Goal: Information Seeking & Learning: Learn about a topic

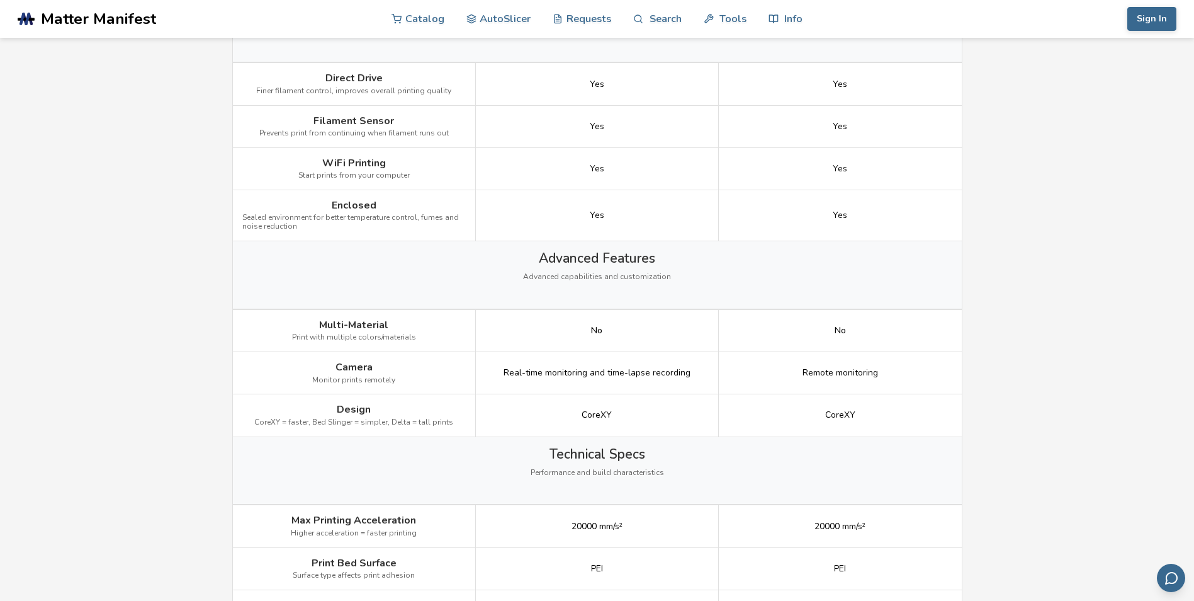
scroll to position [1259, 0]
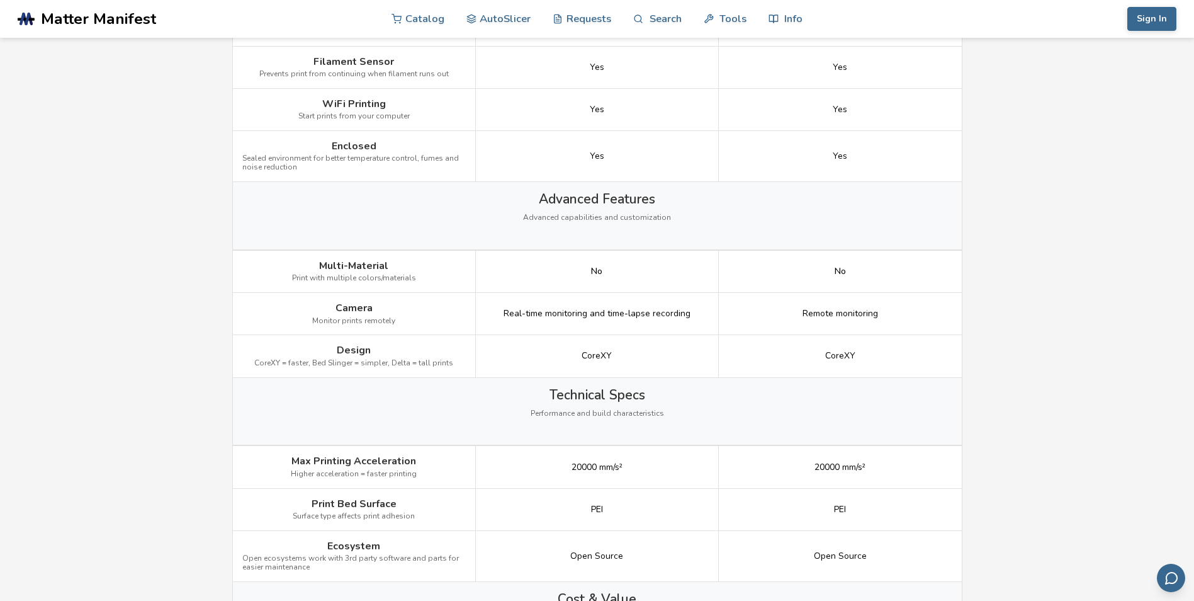
click at [1042, 362] on main "← Back to 3D Printers Creality K1 vs Elegoo Centauri Carbon Is the Creality K1 …" at bounding box center [597, 89] width 1194 height 2697
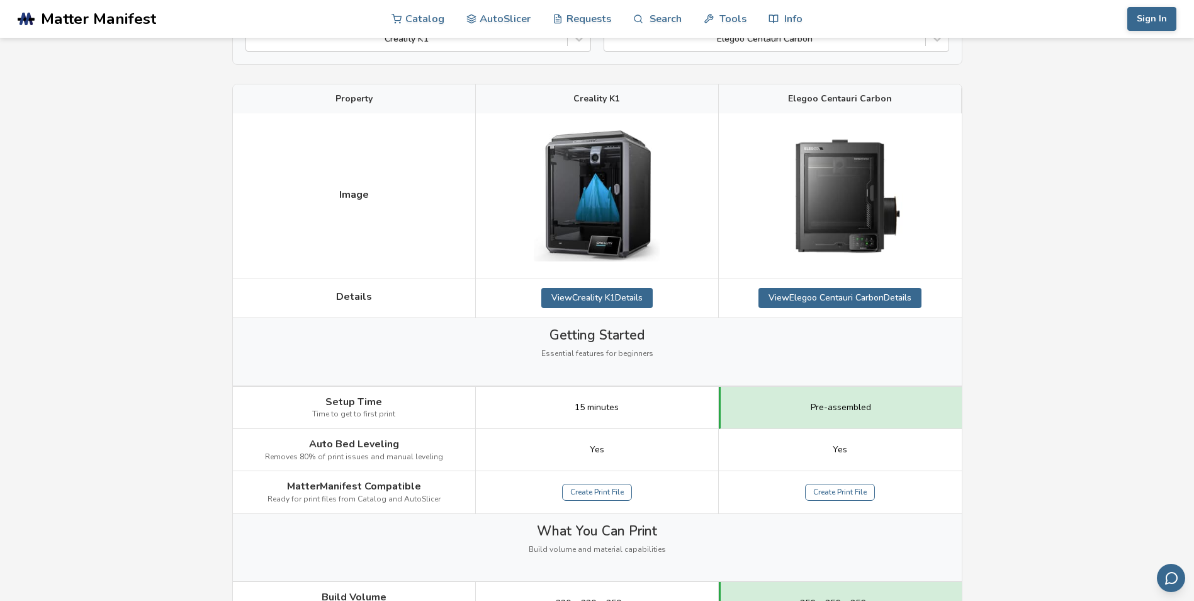
scroll to position [137, 0]
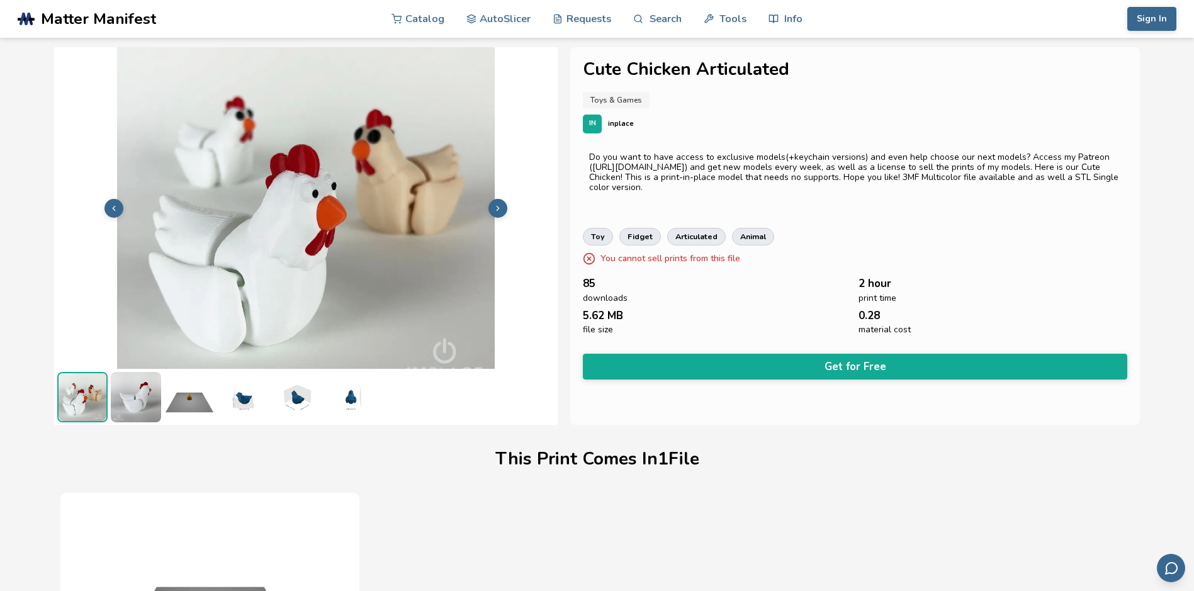
click at [135, 405] on img at bounding box center [136, 397] width 50 height 50
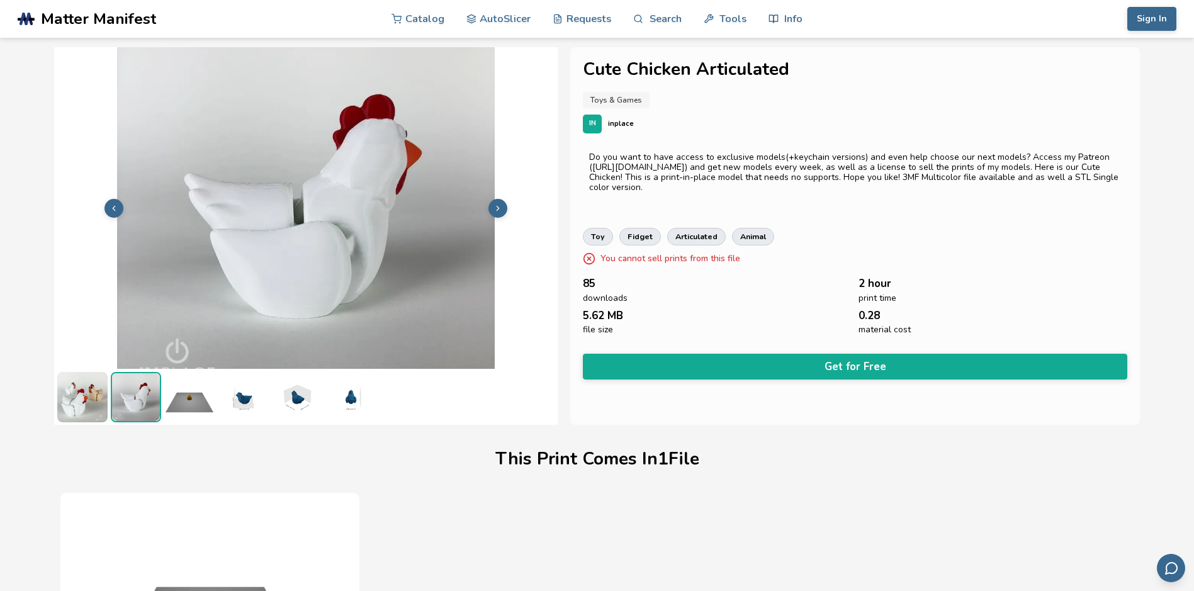
click at [189, 404] on img at bounding box center [189, 397] width 50 height 50
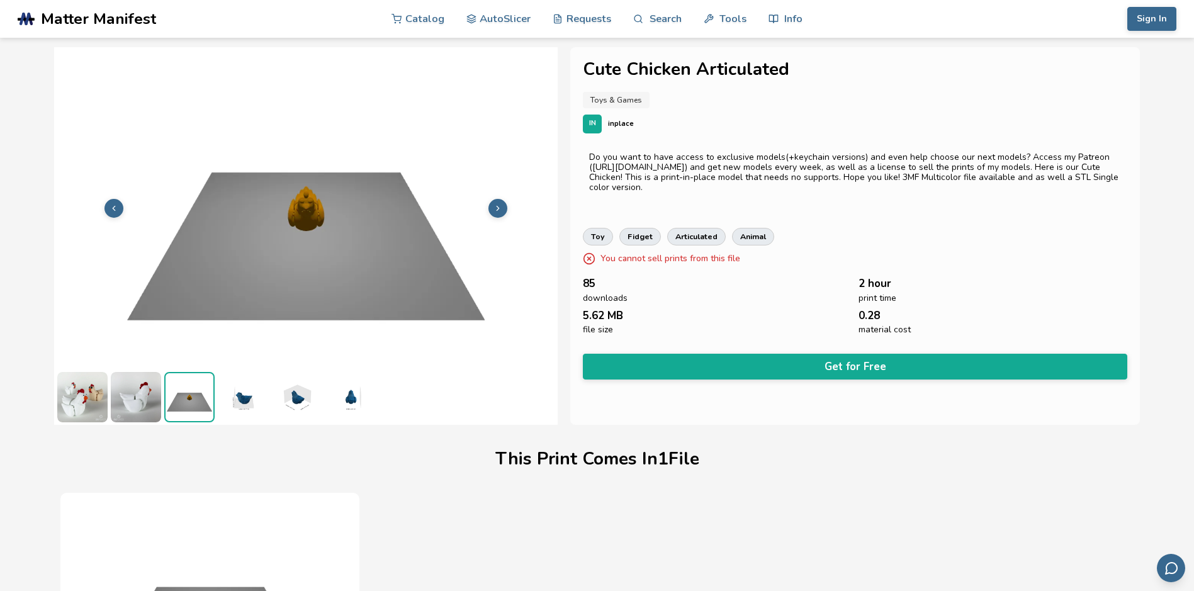
click at [246, 398] on img at bounding box center [243, 397] width 50 height 50
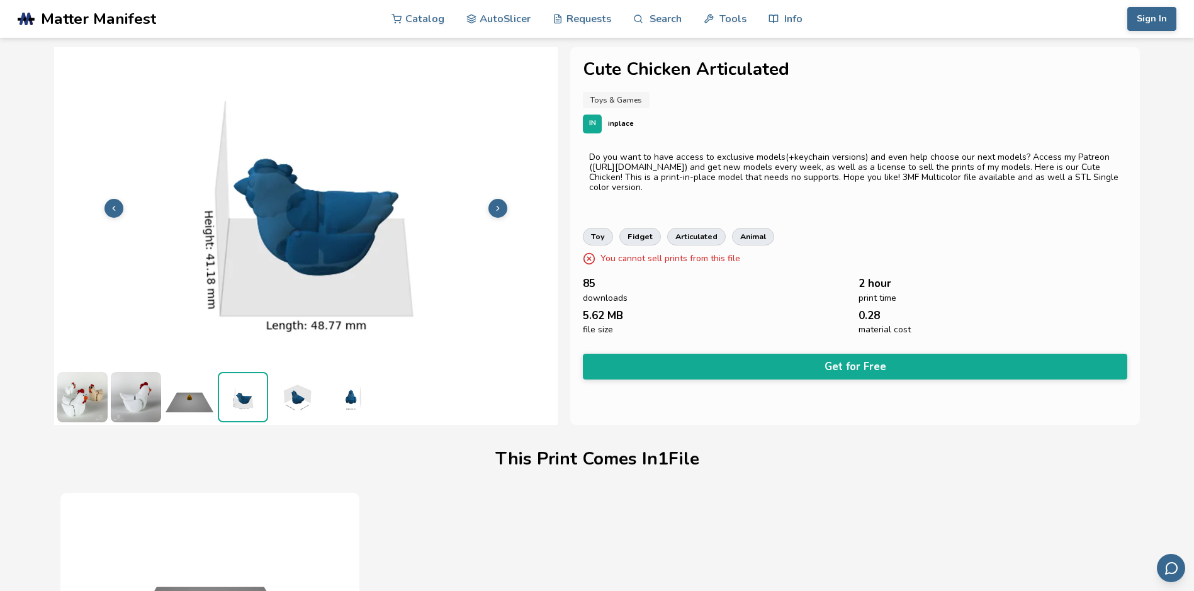
click at [304, 397] on img at bounding box center [296, 397] width 50 height 50
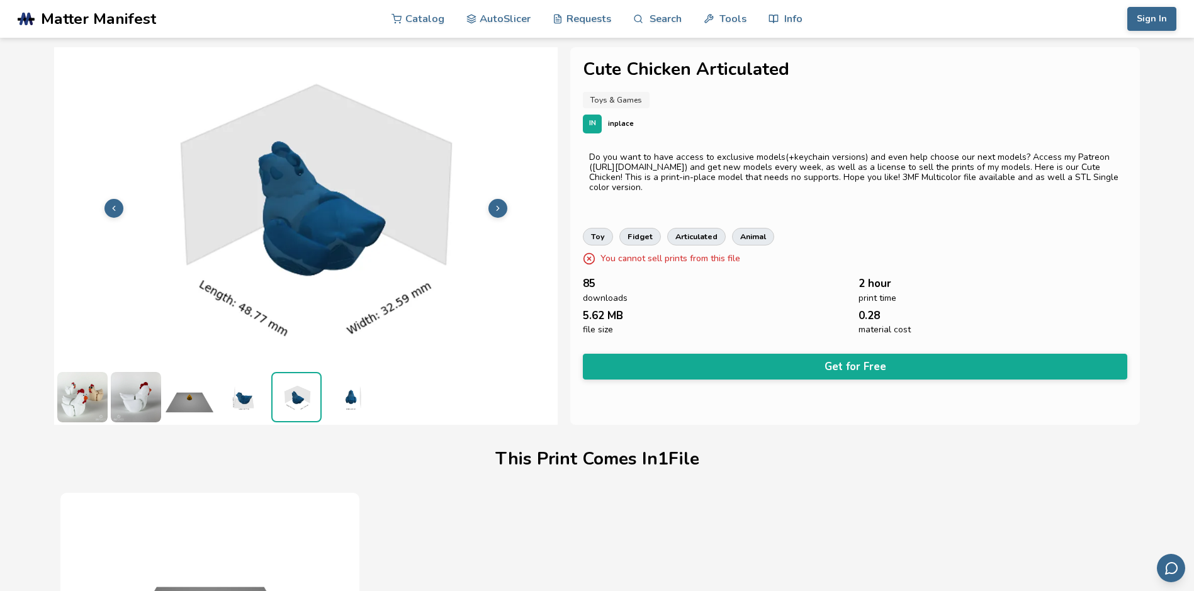
click at [86, 398] on img at bounding box center [82, 397] width 50 height 50
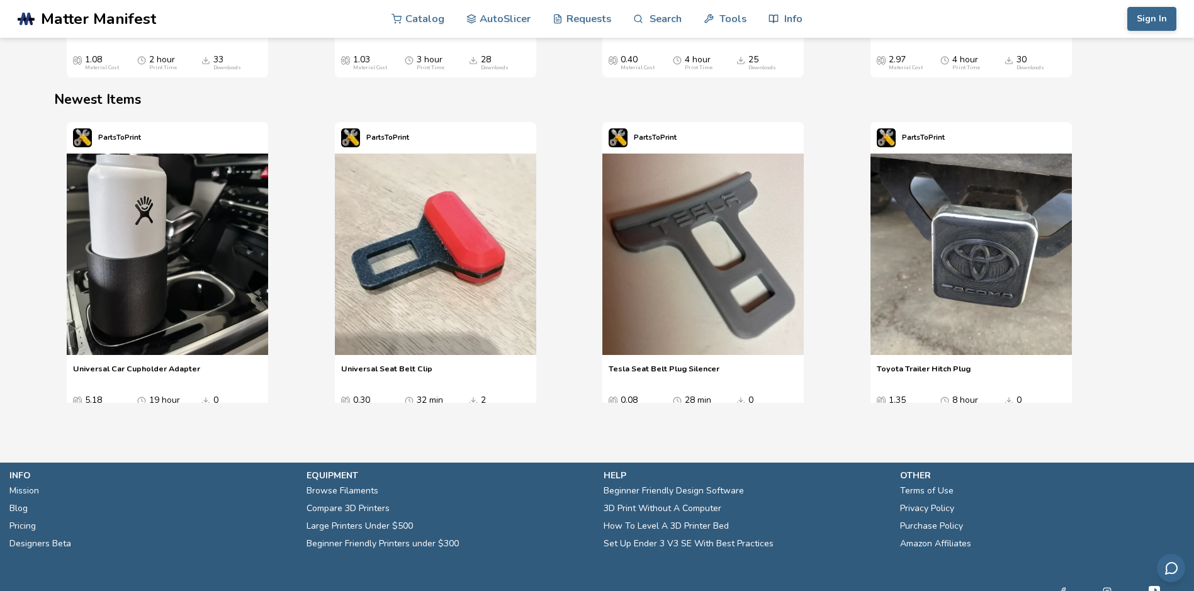
scroll to position [1781, 0]
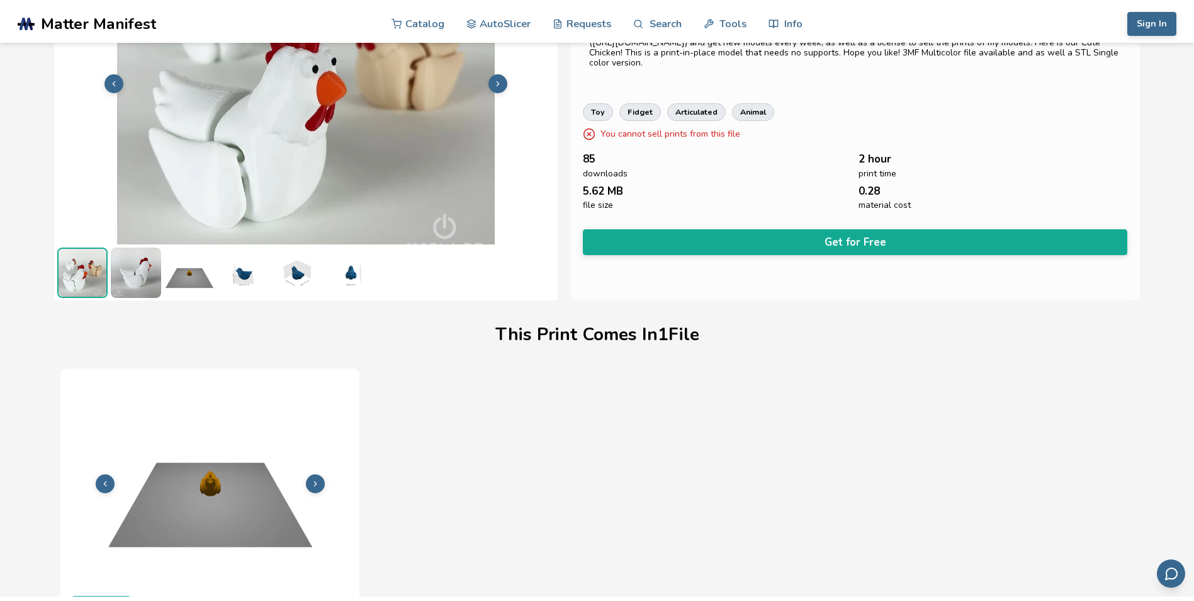
scroll to position [0, 0]
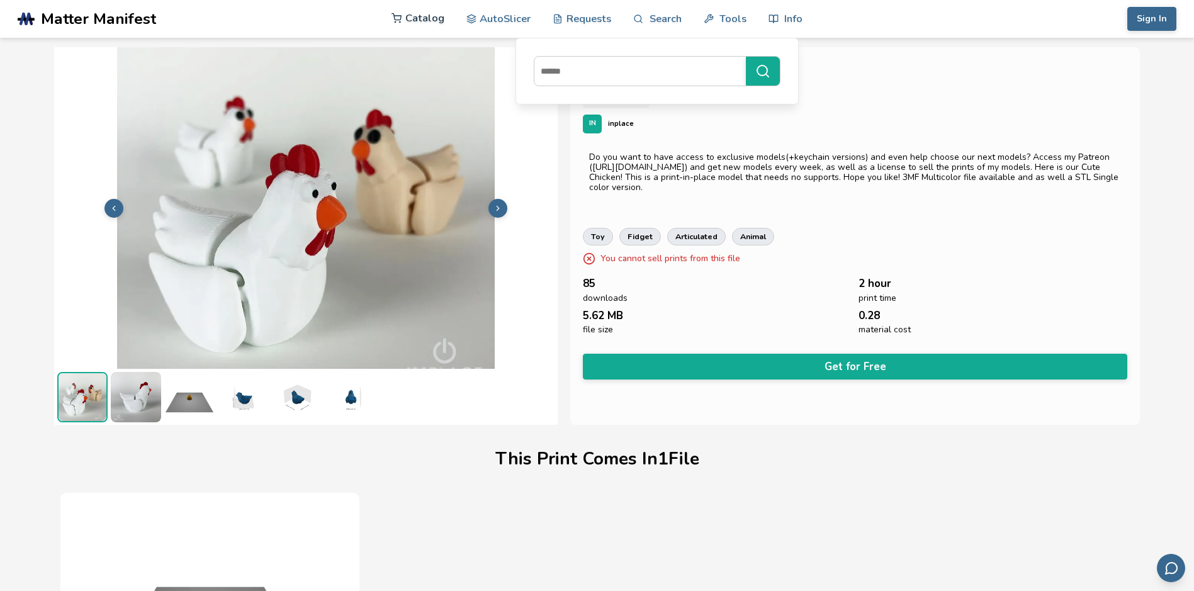
click at [428, 18] on link "Catalog" at bounding box center [418, 18] width 53 height 38
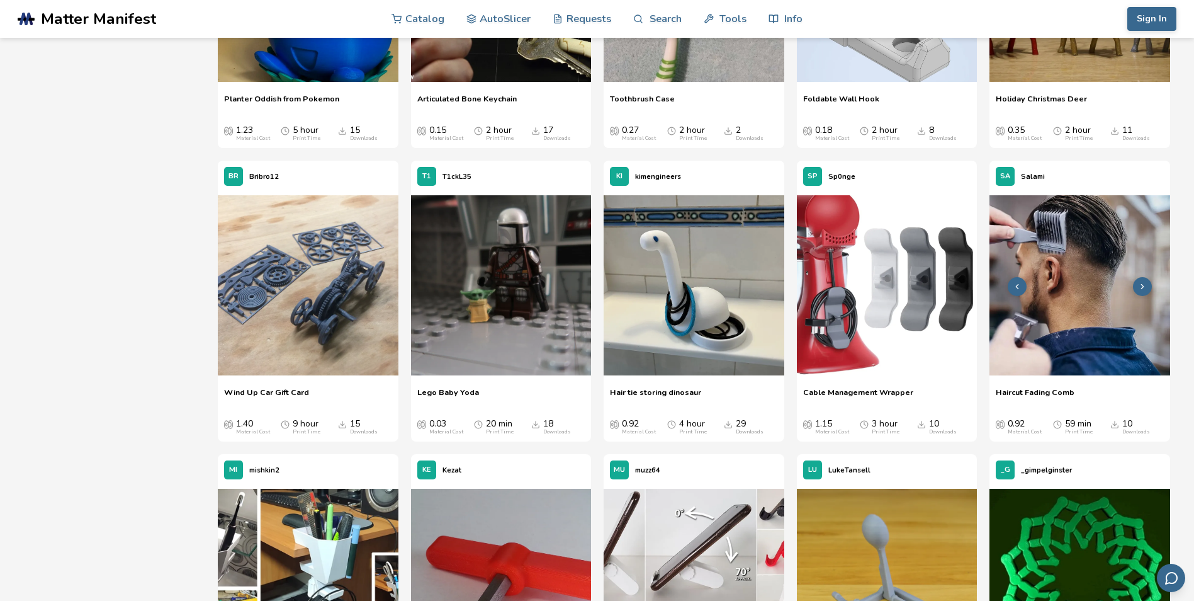
scroll to position [13328, 0]
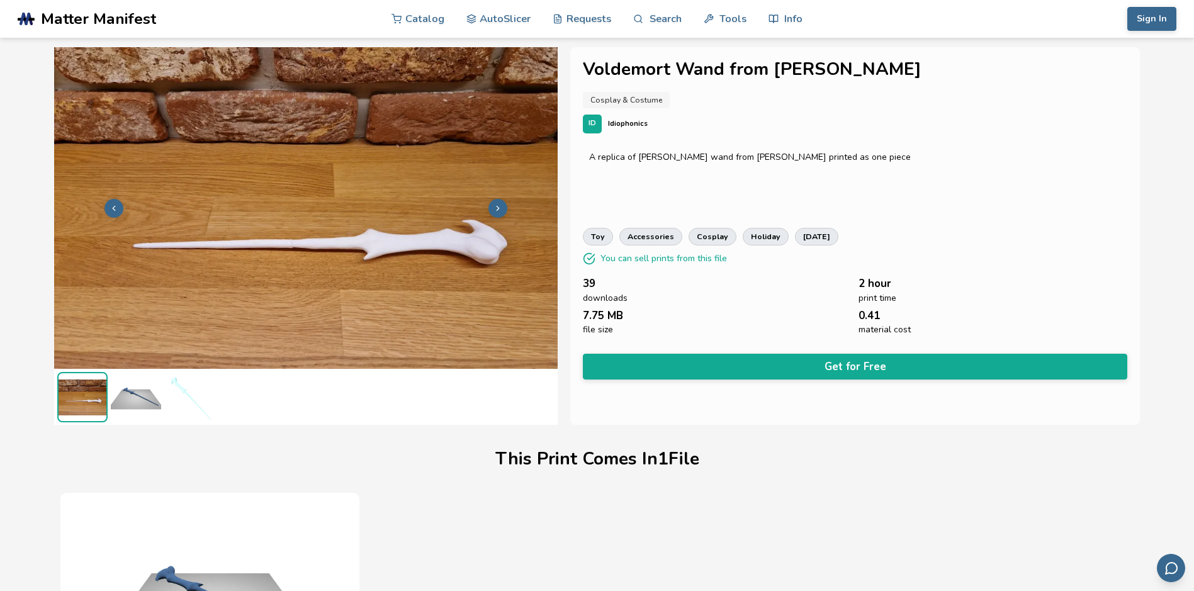
click at [494, 206] on icon at bounding box center [497, 208] width 9 height 9
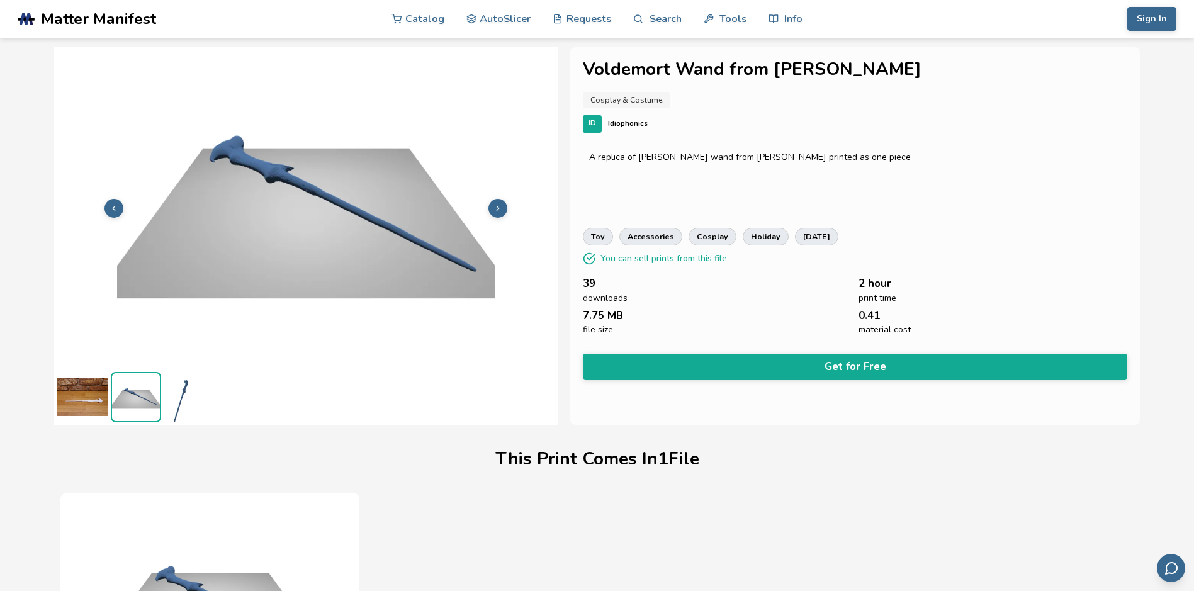
click at [494, 206] on icon at bounding box center [497, 208] width 9 height 9
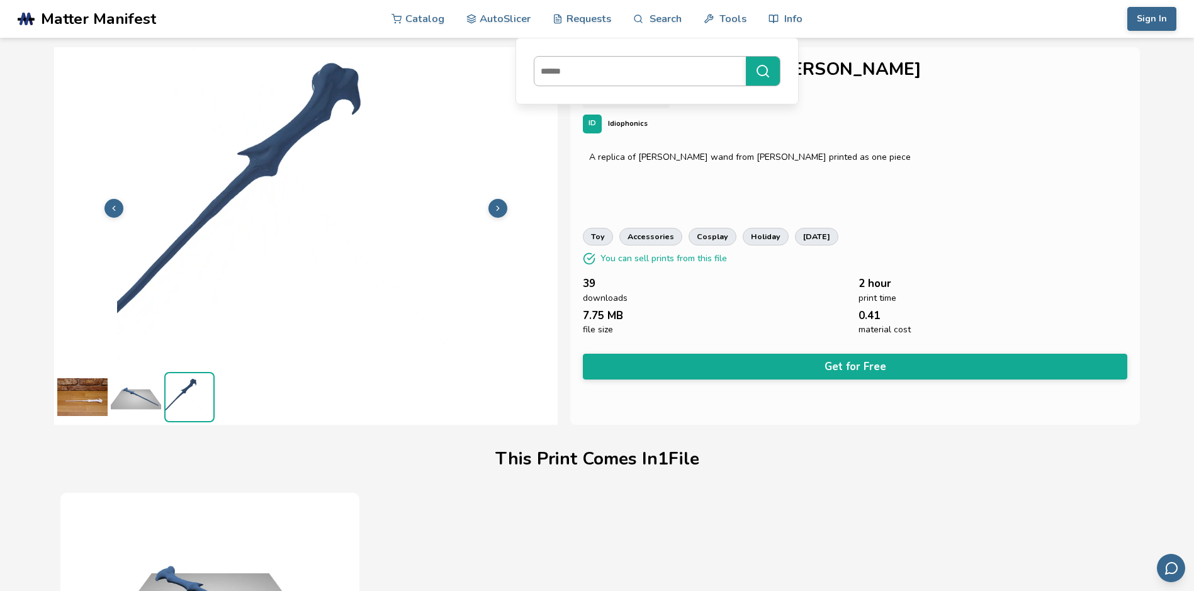
click at [631, 70] on input at bounding box center [636, 71] width 205 height 23
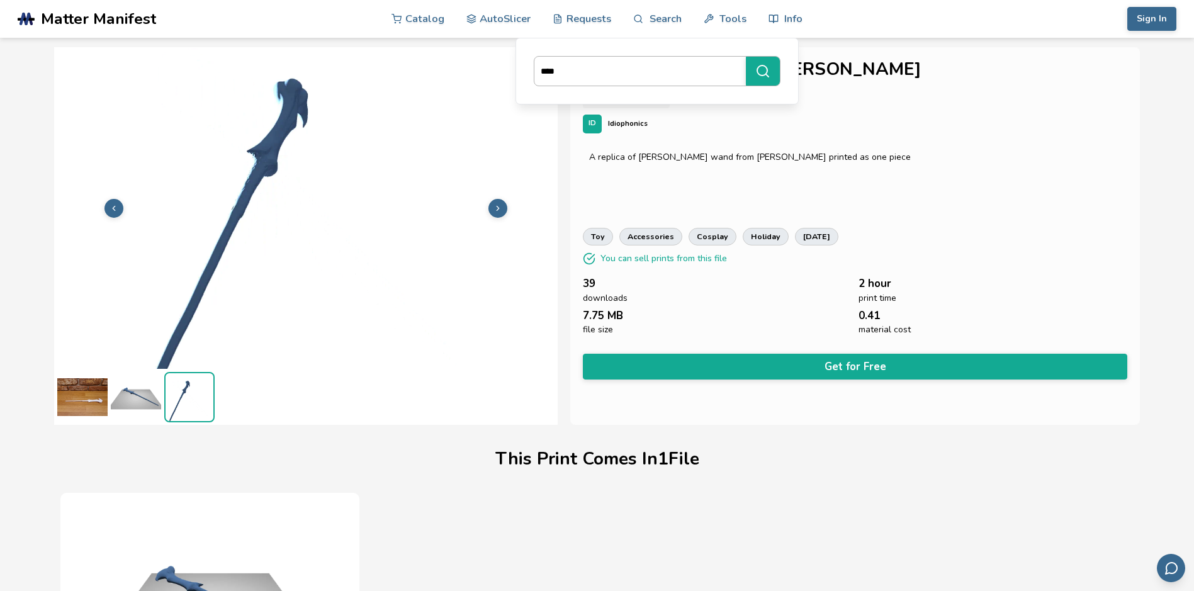
type input "****"
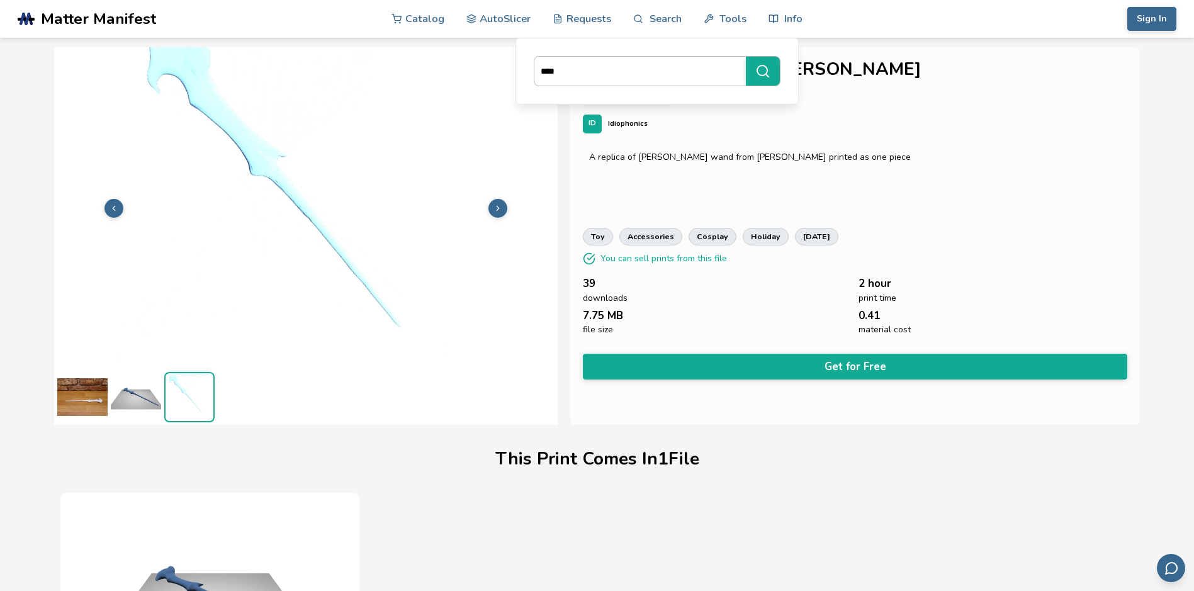
click at [746, 57] on button "****" at bounding box center [763, 71] width 34 height 29
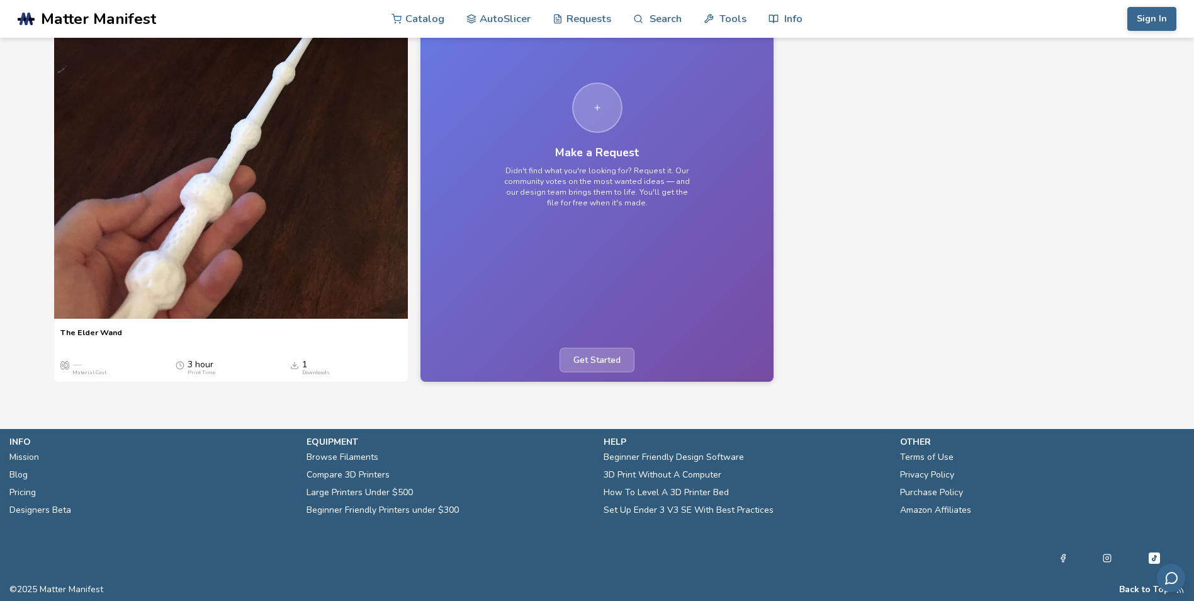
scroll to position [1133, 0]
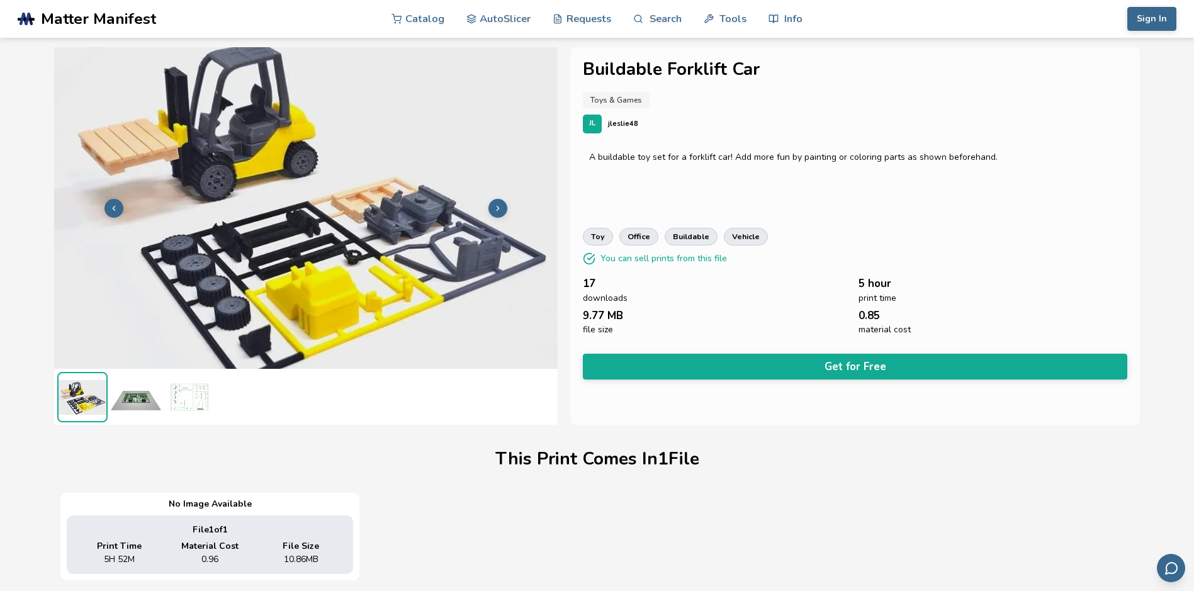
click at [496, 211] on icon at bounding box center [497, 208] width 9 height 9
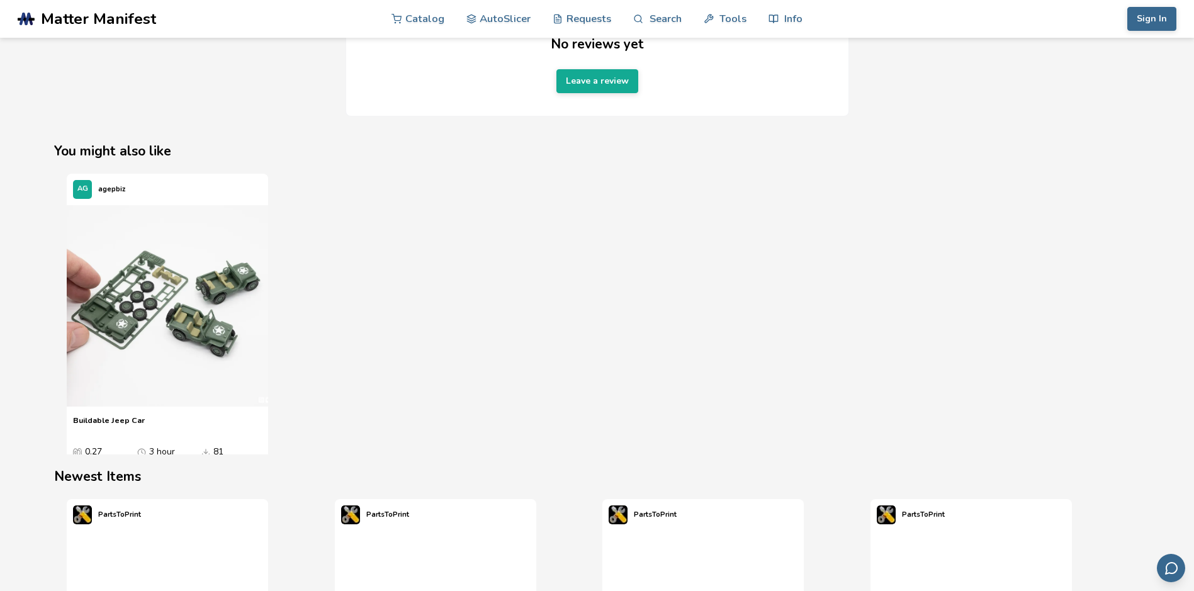
scroll to position [1133, 0]
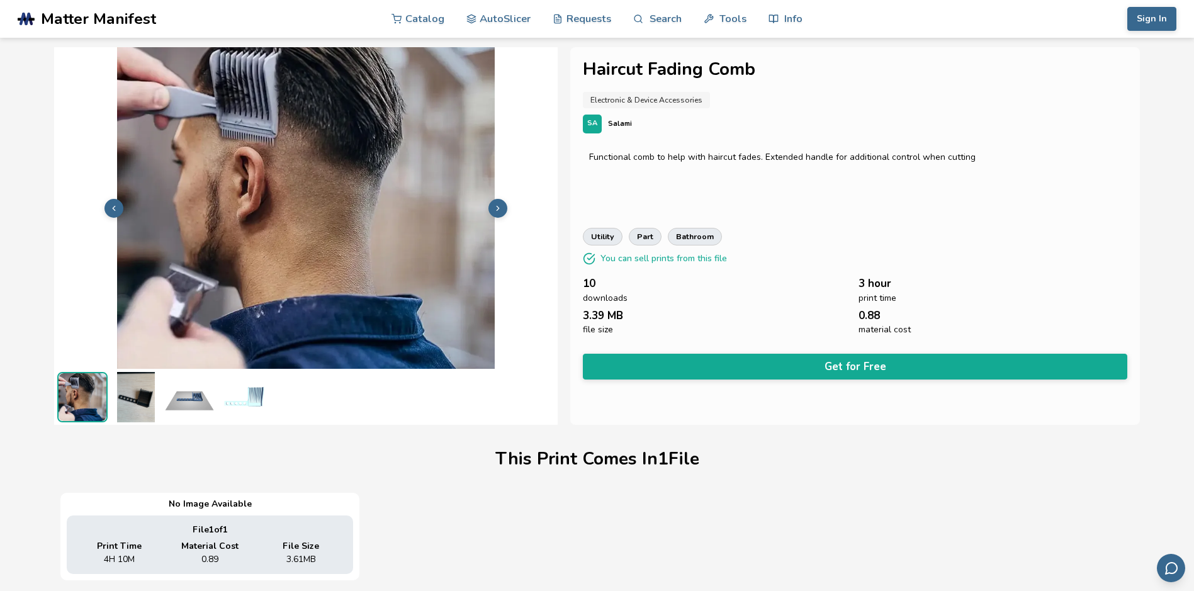
click at [489, 203] on button at bounding box center [497, 208] width 19 height 19
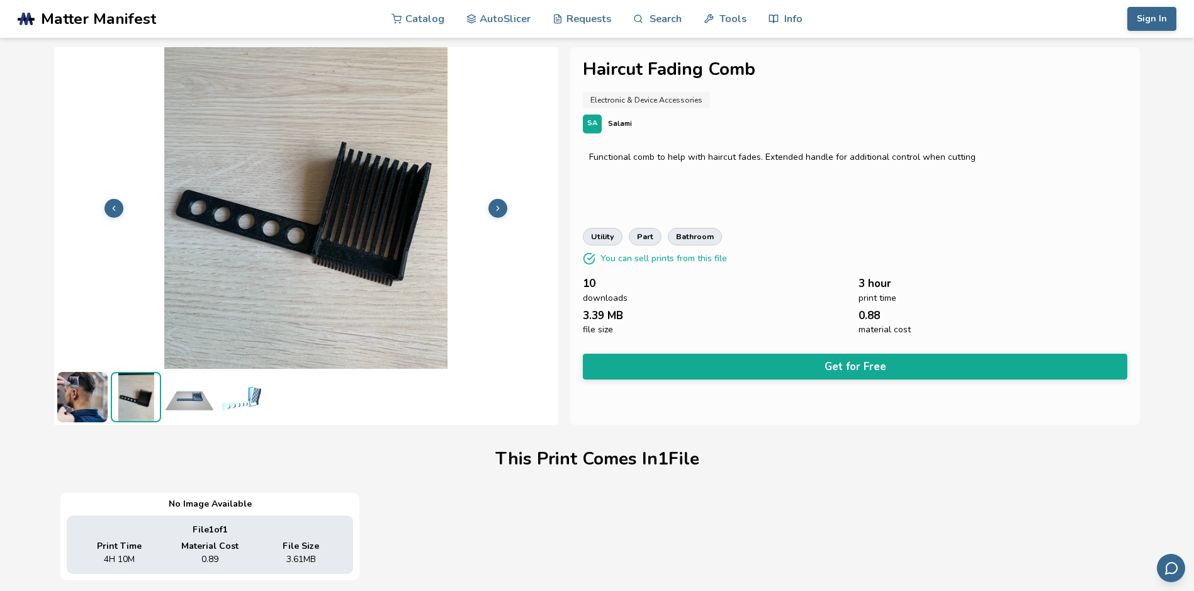
click at [489, 203] on button at bounding box center [497, 208] width 19 height 19
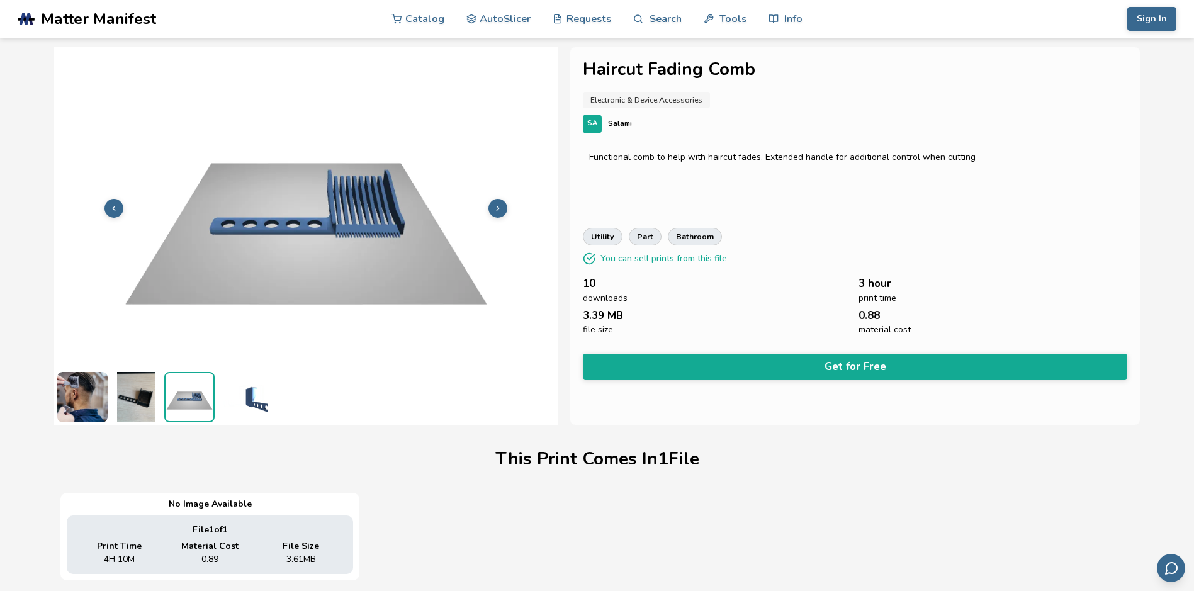
click at [489, 203] on button at bounding box center [497, 208] width 19 height 19
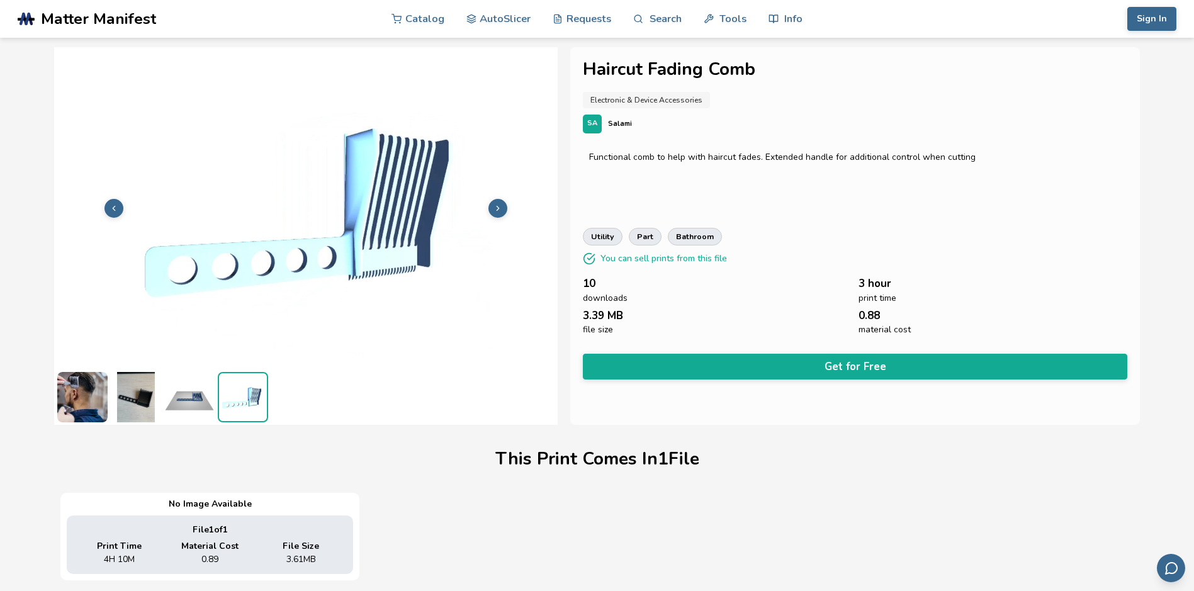
click at [183, 386] on img at bounding box center [189, 397] width 50 height 50
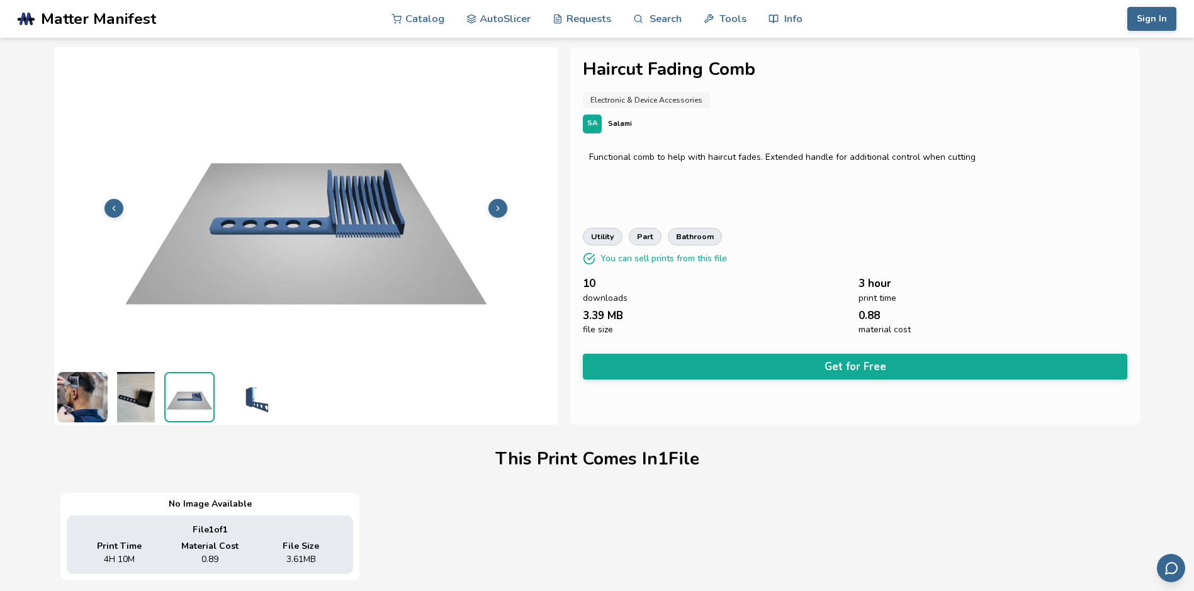
click at [140, 403] on img at bounding box center [136, 397] width 50 height 50
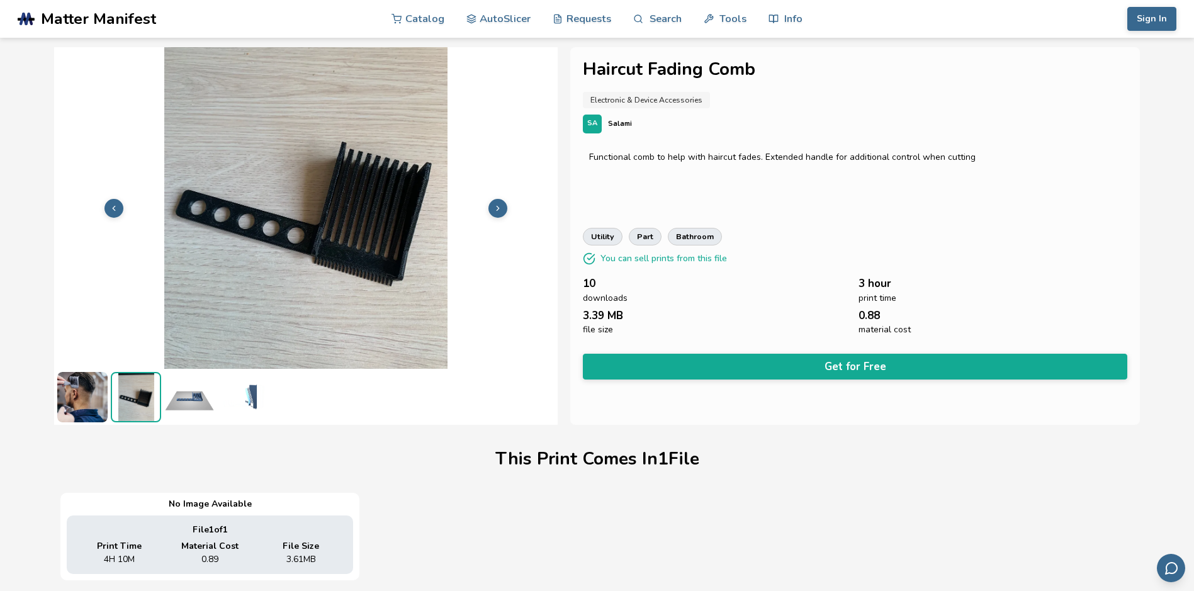
click at [76, 393] on img at bounding box center [82, 397] width 50 height 50
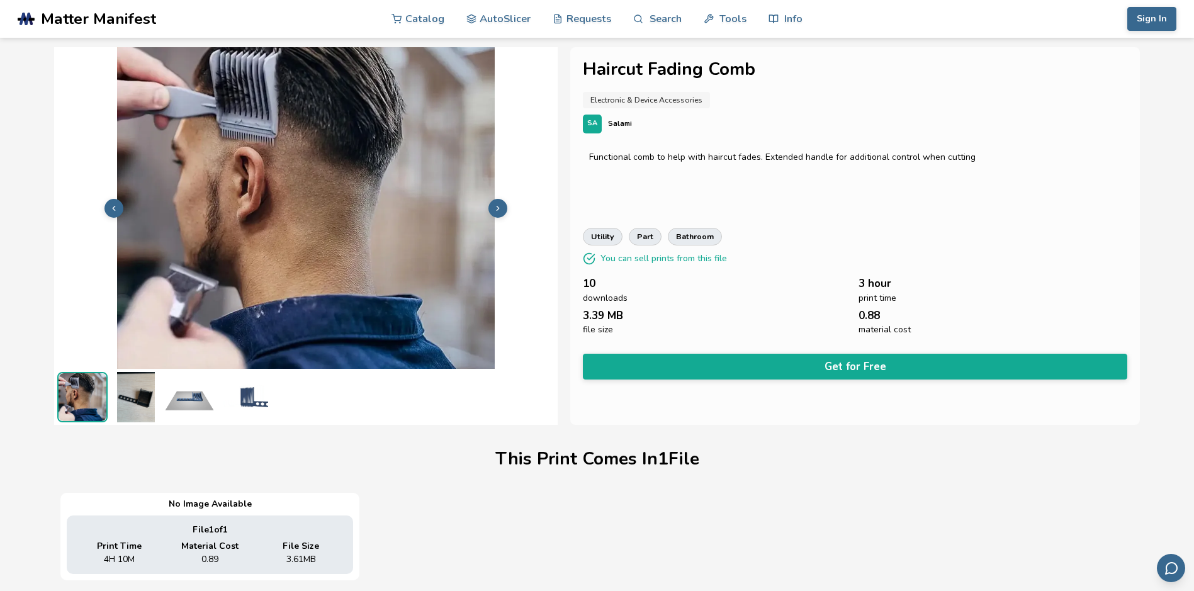
scroll to position [0, 5]
